Goal: Task Accomplishment & Management: Use online tool/utility

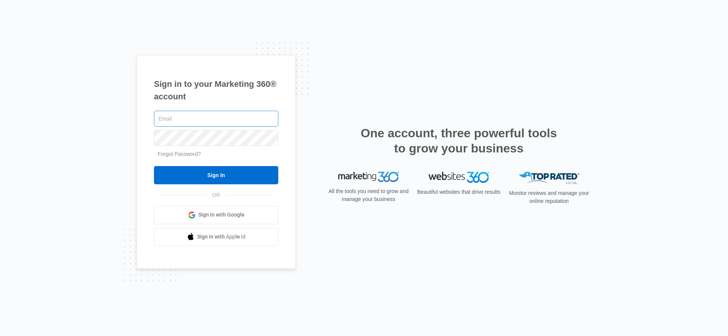
type input "[EMAIL_ADDRESS][PERSON_NAME][DOMAIN_NAME]"
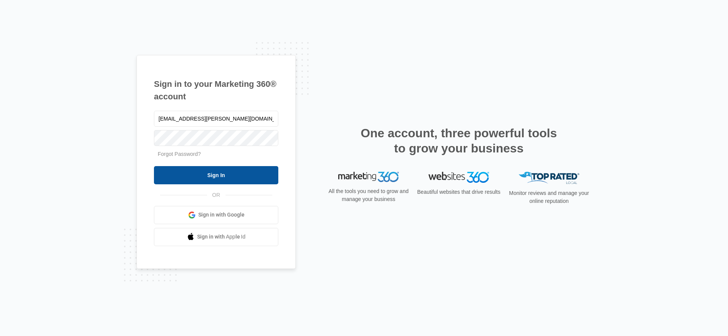
click at [198, 169] on input "Sign In" at bounding box center [216, 175] width 124 height 18
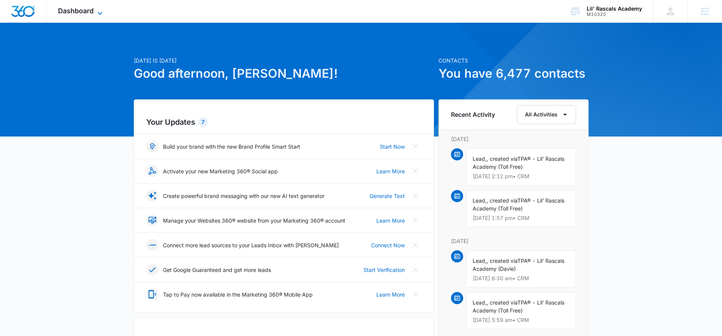
click at [61, 13] on span "Dashboard" at bounding box center [76, 11] width 36 height 8
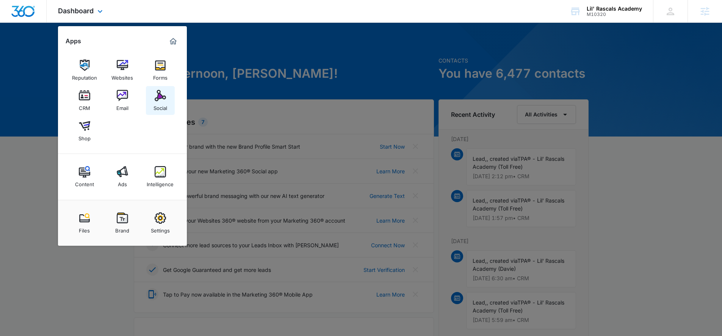
click at [146, 90] on link "Social" at bounding box center [160, 100] width 29 height 29
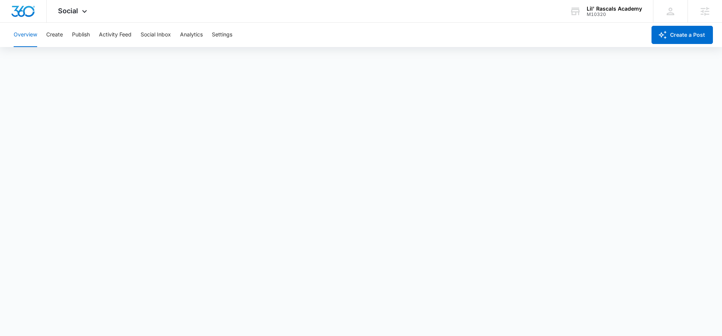
click at [63, 31] on div "Overview Create Publish Activity Feed Social Inbox Analytics Settings" at bounding box center [327, 35] width 637 height 24
click at [62, 31] on button "Create" at bounding box center [54, 35] width 17 height 24
click at [64, 57] on button "Approvals" at bounding box center [73, 57] width 25 height 21
